Goal: Task Accomplishment & Management: Manage account settings

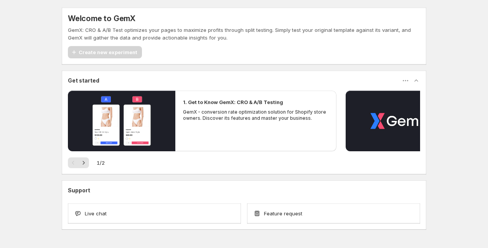
scroll to position [23, 0]
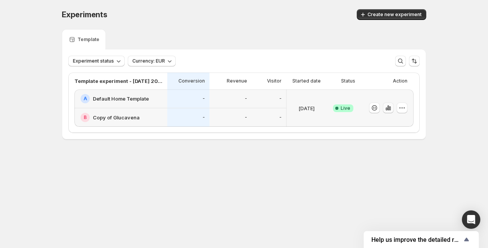
click at [391, 110] on icon "button" at bounding box center [388, 108] width 8 height 8
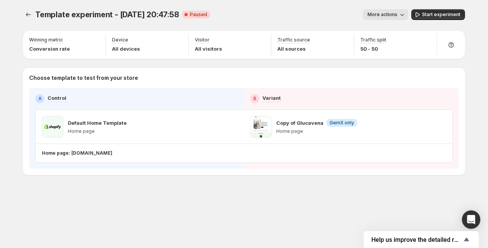
click at [338, 101] on div "B Variant" at bounding box center [351, 98] width 203 height 9
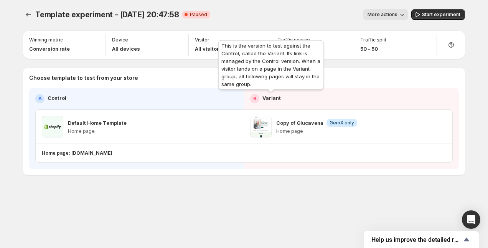
click at [265, 96] on p "Variant" at bounding box center [271, 98] width 18 height 8
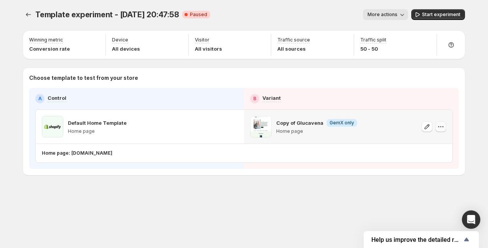
click at [440, 128] on icon "button" at bounding box center [441, 127] width 8 height 8
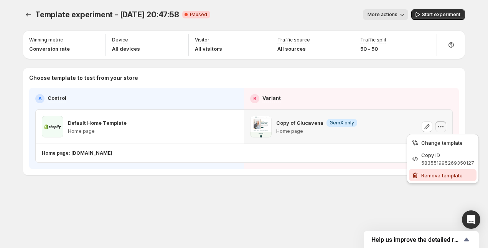
click at [435, 175] on span "Remove template" at bounding box center [441, 175] width 41 height 6
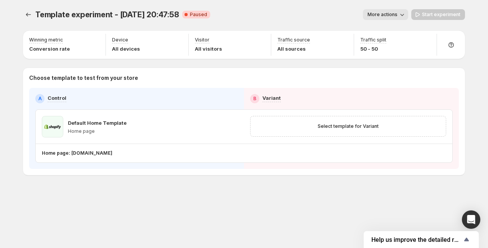
click at [397, 18] on button "More actions" at bounding box center [385, 14] width 45 height 11
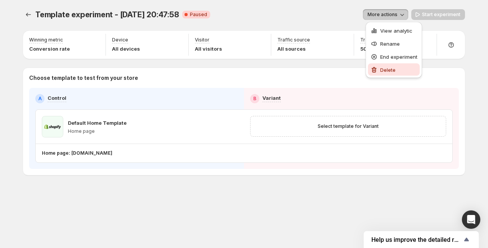
click at [388, 71] on span "Delete" at bounding box center [387, 70] width 15 height 6
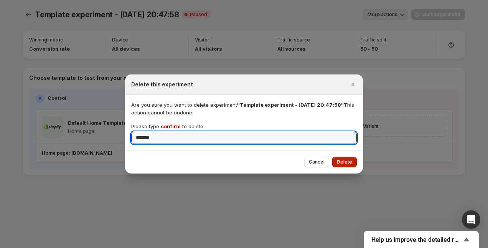
type input "*******"
click at [339, 162] on span "Delete" at bounding box center [344, 162] width 15 height 6
